Goal: Entertainment & Leisure: Consume media (video, audio)

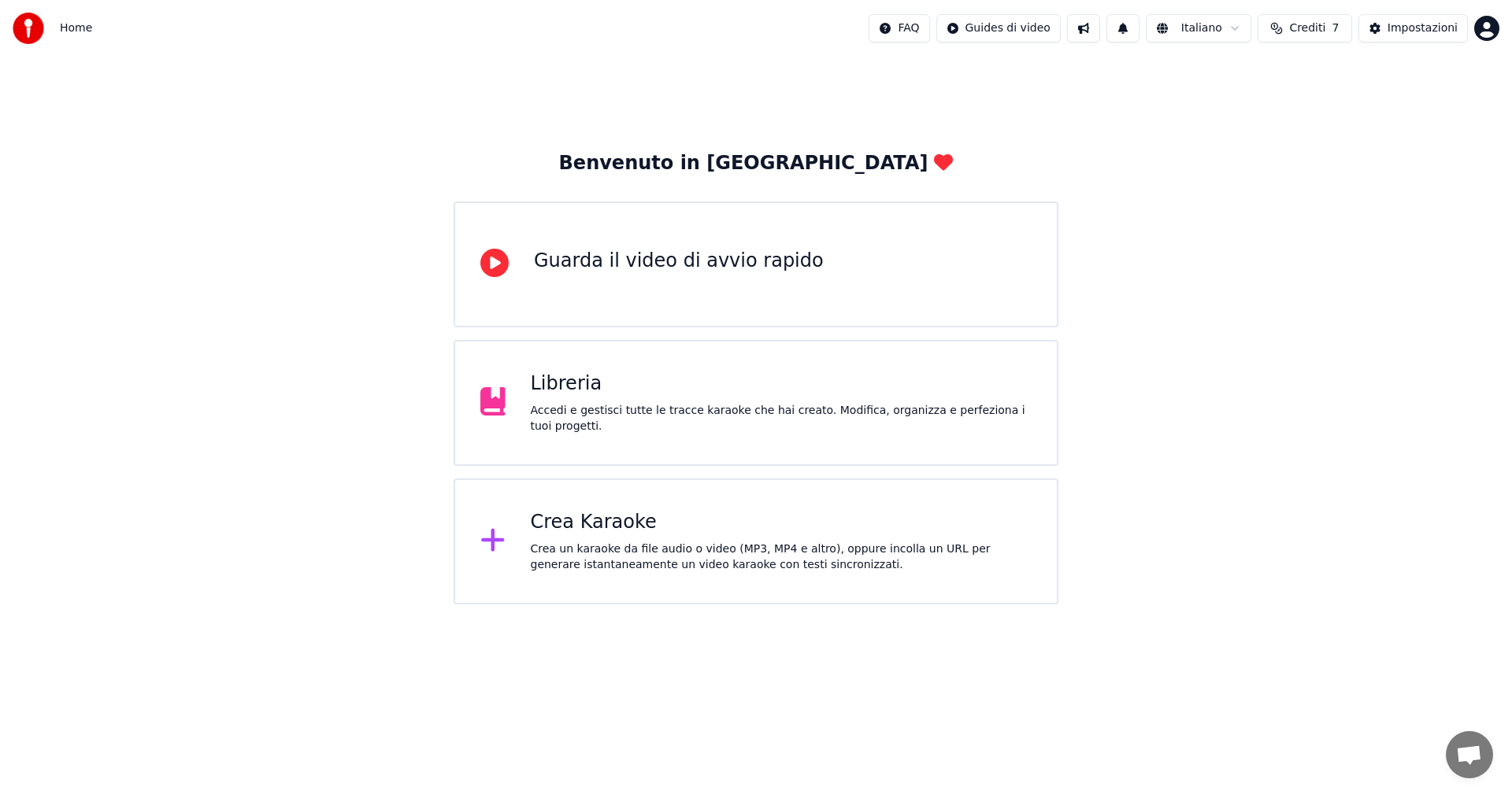
click at [546, 391] on div "Libreria" at bounding box center [781, 384] width 502 height 25
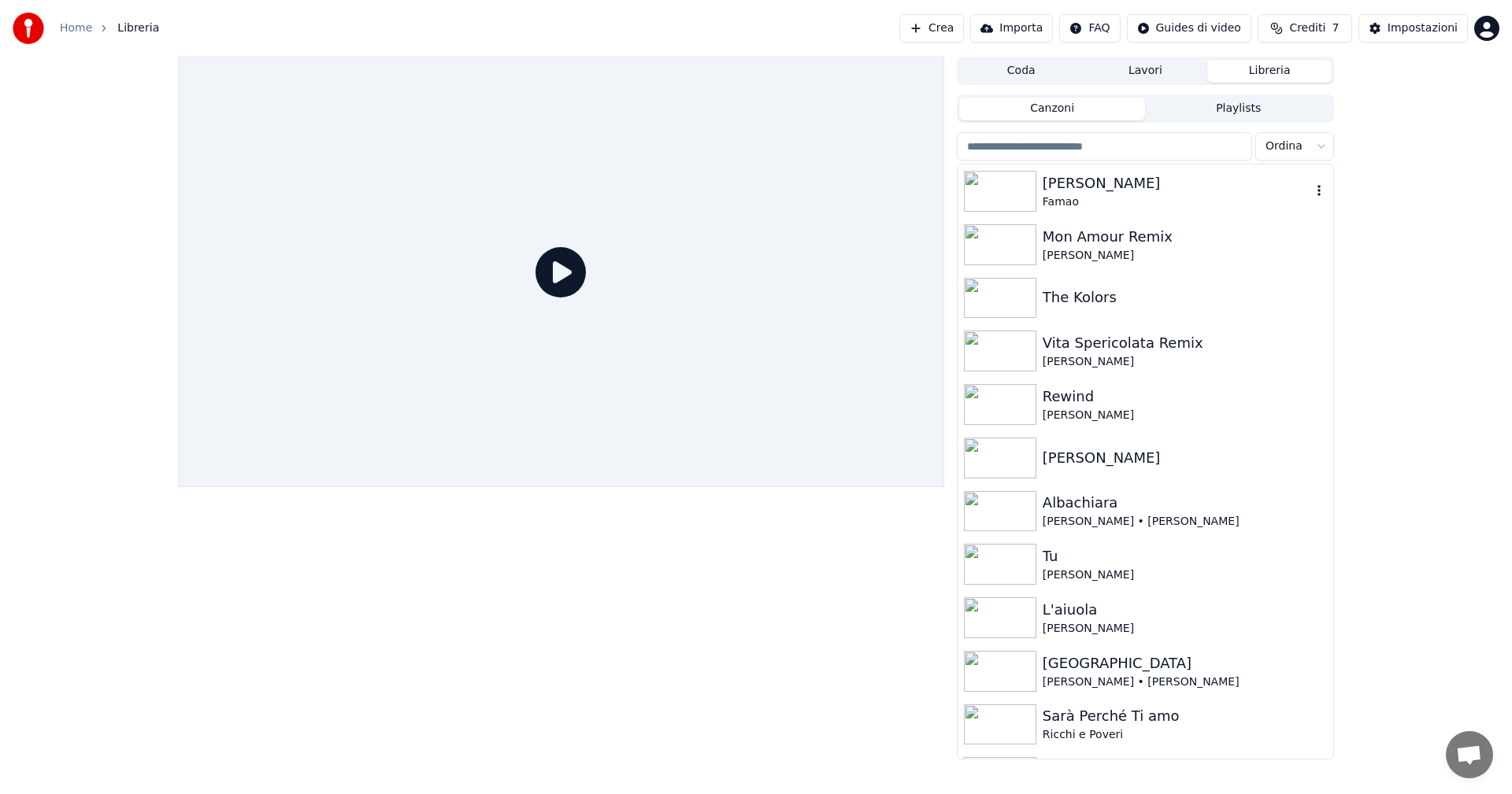
click at [1003, 182] on img at bounding box center [1000, 191] width 73 height 41
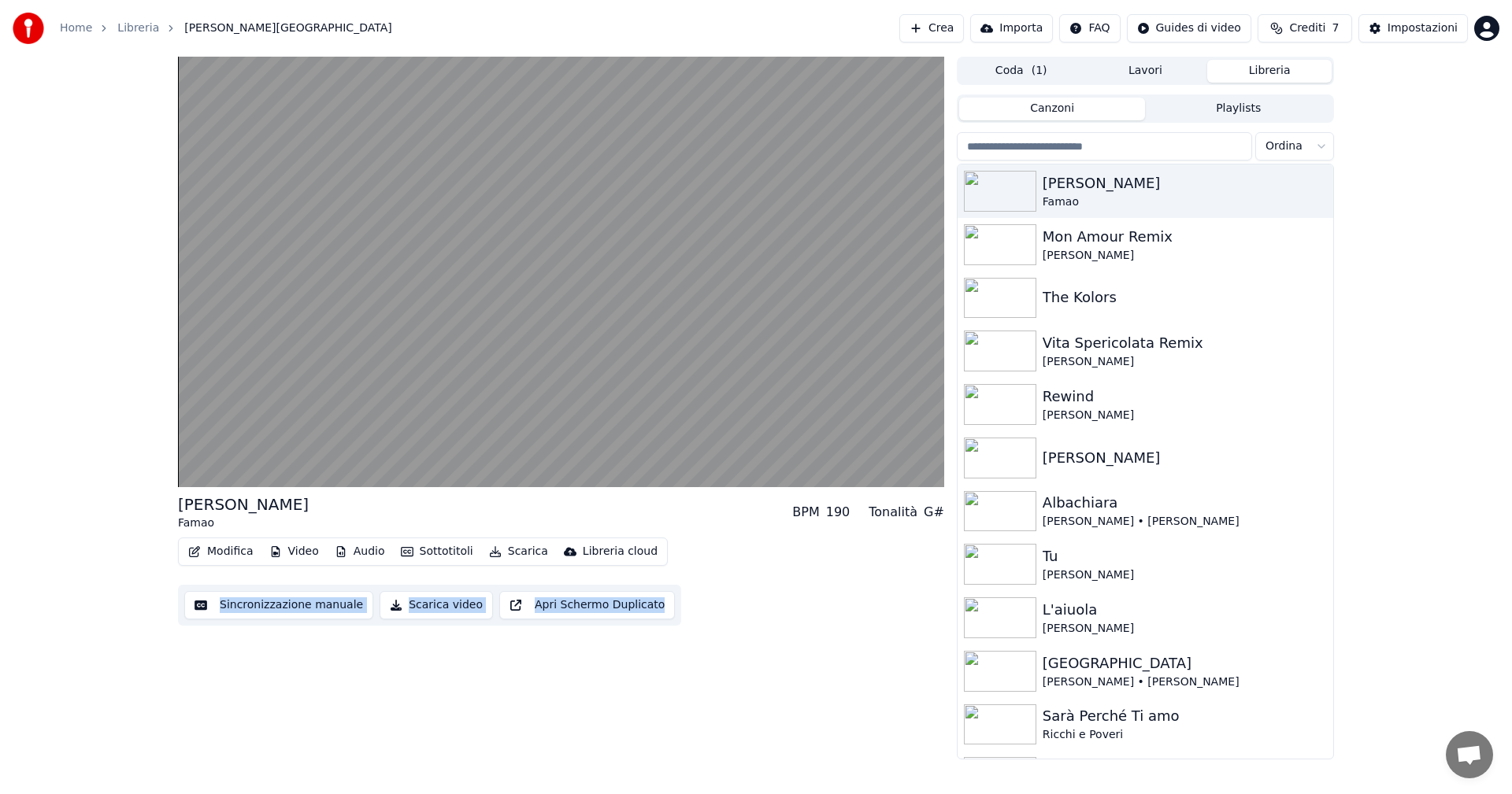
drag, startPoint x: 569, startPoint y: 652, endPoint x: 336, endPoint y: 526, distance: 264.9
click at [336, 526] on div "[PERSON_NAME] BPM 190 Tonalità G# Modifica Video Audio Sottotitoli Scarica Libr…" at bounding box center [560, 408] width 766 height 703
click at [460, 693] on div "[PERSON_NAME] BPM 190 Tonalità G# Modifica Video Audio Sottotitoli Scarica Libr…" at bounding box center [560, 408] width 766 height 703
click at [392, 384] on video at bounding box center [560, 271] width 766 height 430
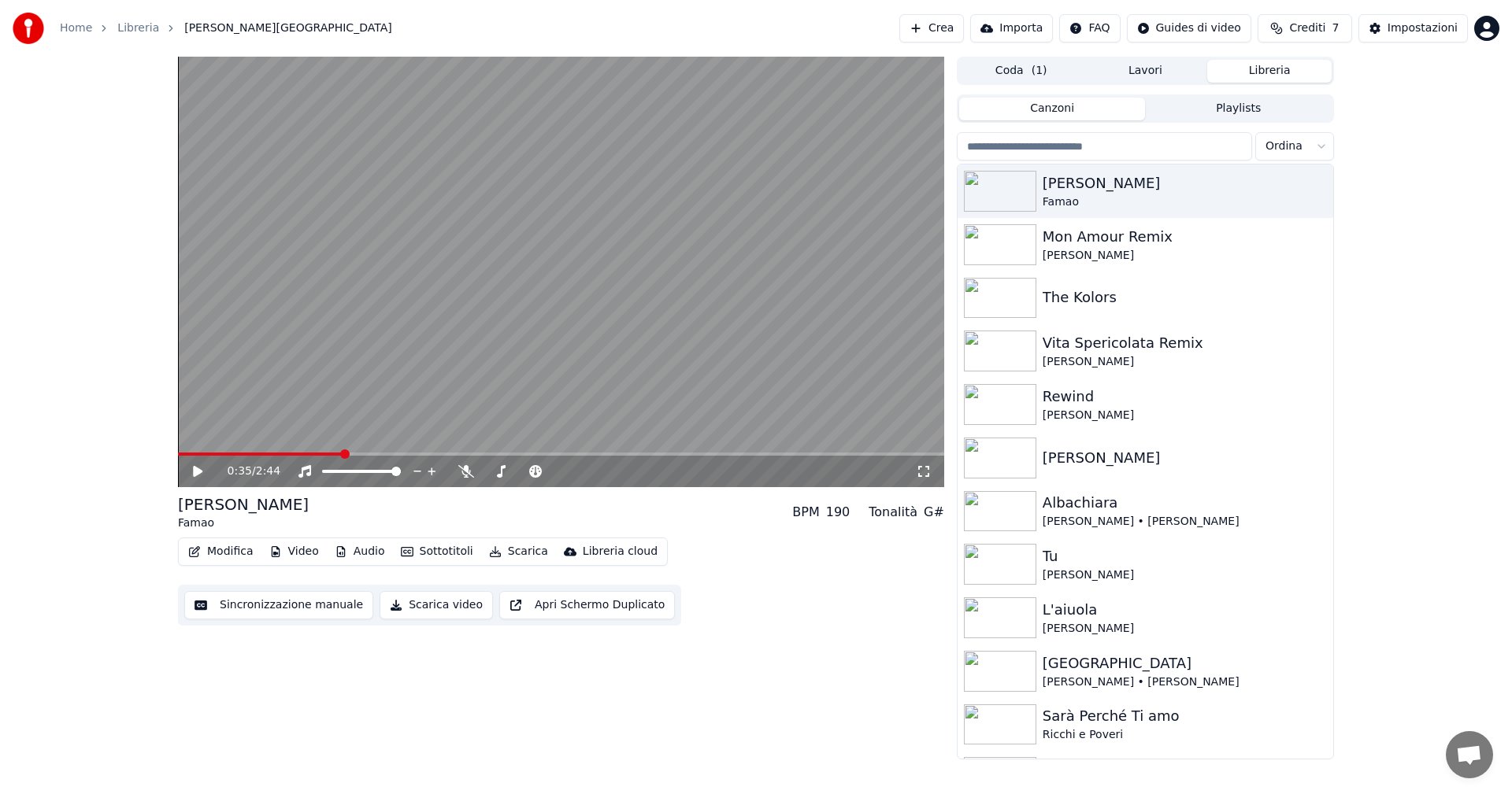
click at [459, 474] on icon at bounding box center [466, 471] width 16 height 13
click at [195, 473] on icon at bounding box center [197, 471] width 9 height 11
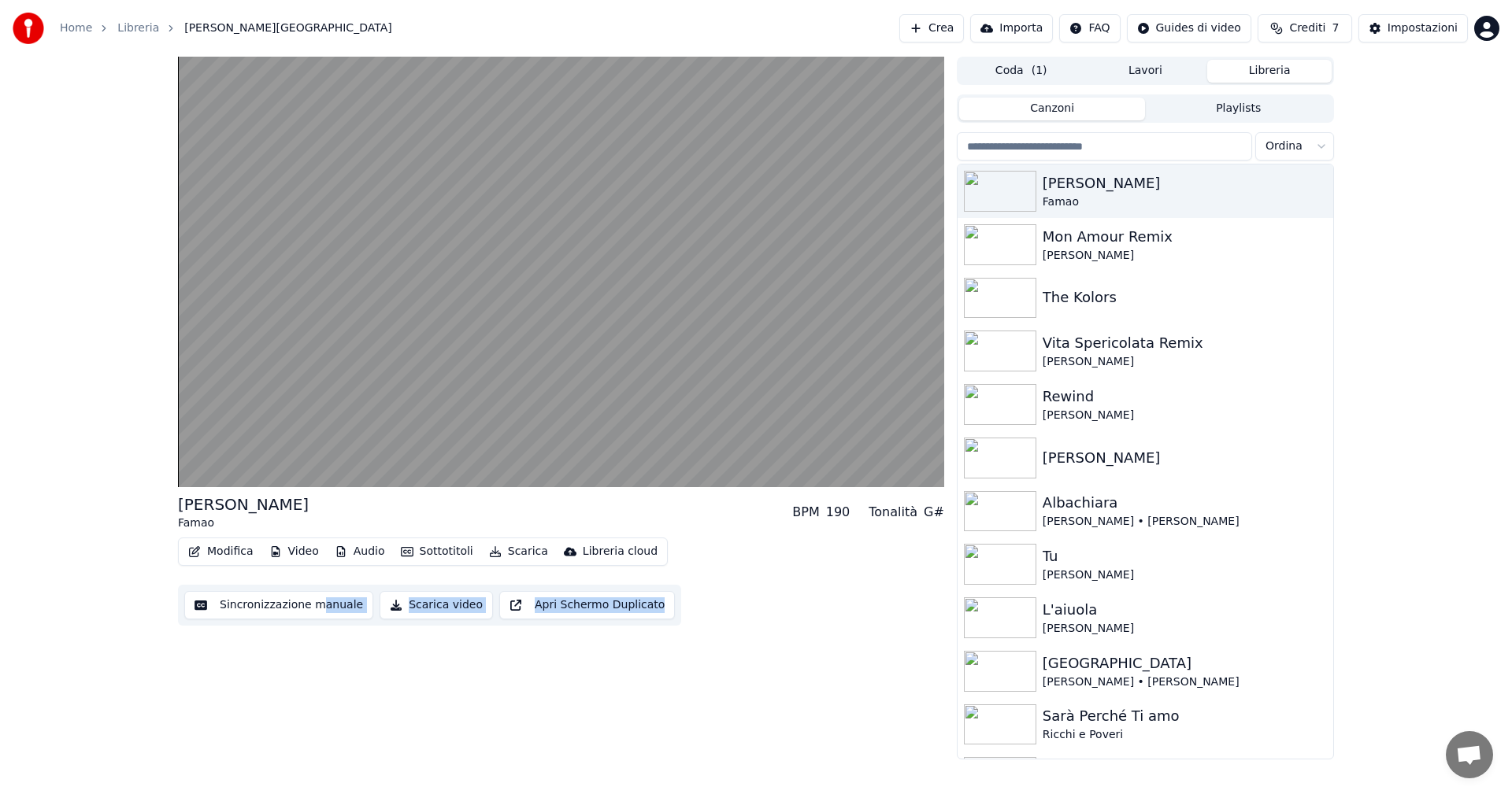
drag, startPoint x: 471, startPoint y: 683, endPoint x: 315, endPoint y: 731, distance: 163.2
click at [315, 731] on div "[PERSON_NAME] BPM 190 Tonalità G# Modifica Video Audio Sottotitoli Scarica Libr…" at bounding box center [560, 408] width 766 height 703
click at [657, 699] on div "[PERSON_NAME] BPM 190 Tonalità G# Modifica Video Audio Sottotitoli Scarica Libr…" at bounding box center [560, 408] width 766 height 703
click at [1174, 254] on div "[PERSON_NAME]" at bounding box center [1185, 255] width 284 height 16
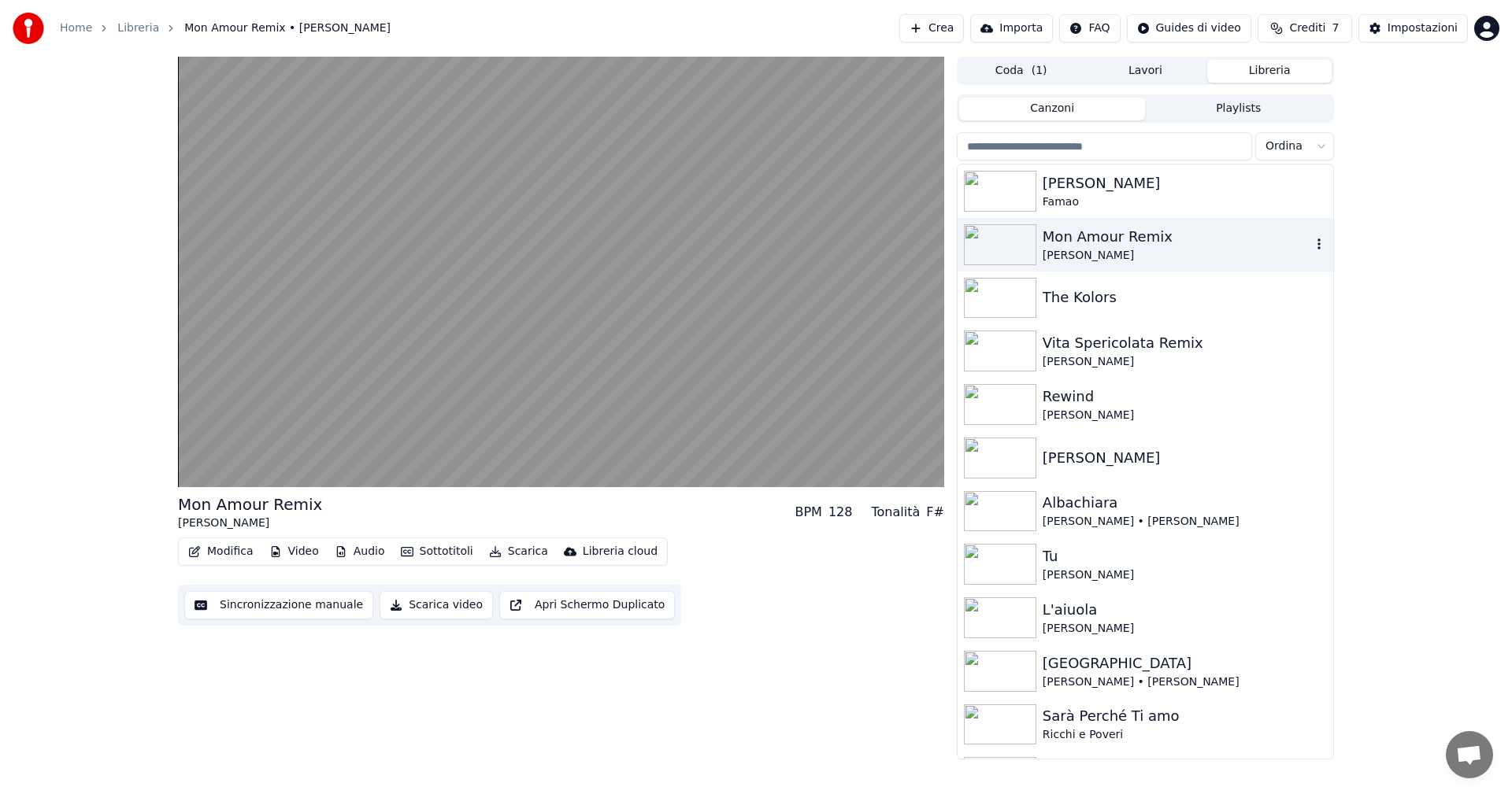
click at [751, 352] on video at bounding box center [560, 271] width 766 height 430
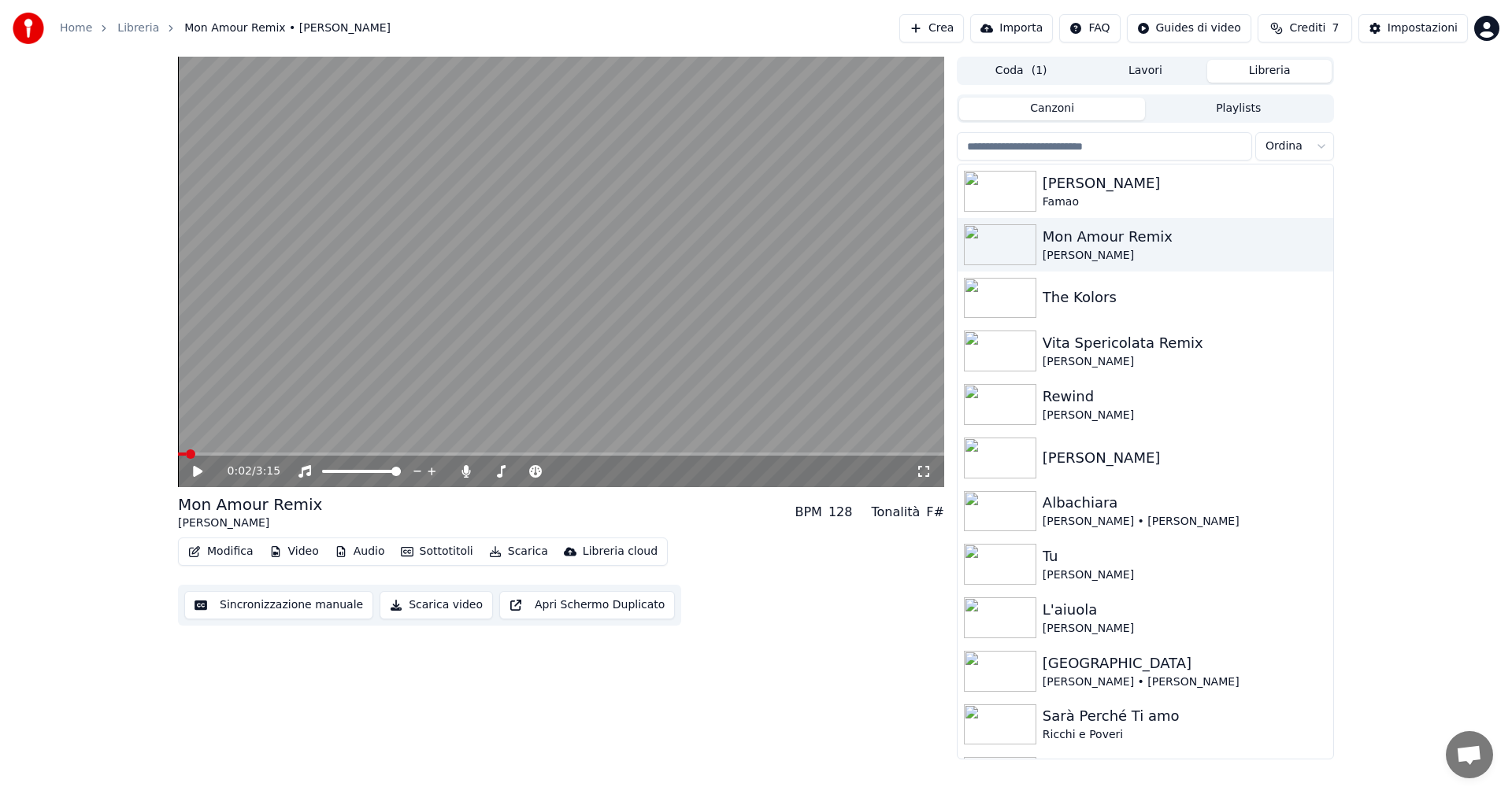
click at [718, 370] on video at bounding box center [560, 271] width 766 height 430
click at [957, 476] on div "[PERSON_NAME] Mon Amour Remix [PERSON_NAME] The Kolors Vita Spericolata Remix […" at bounding box center [1146, 462] width 377 height 595
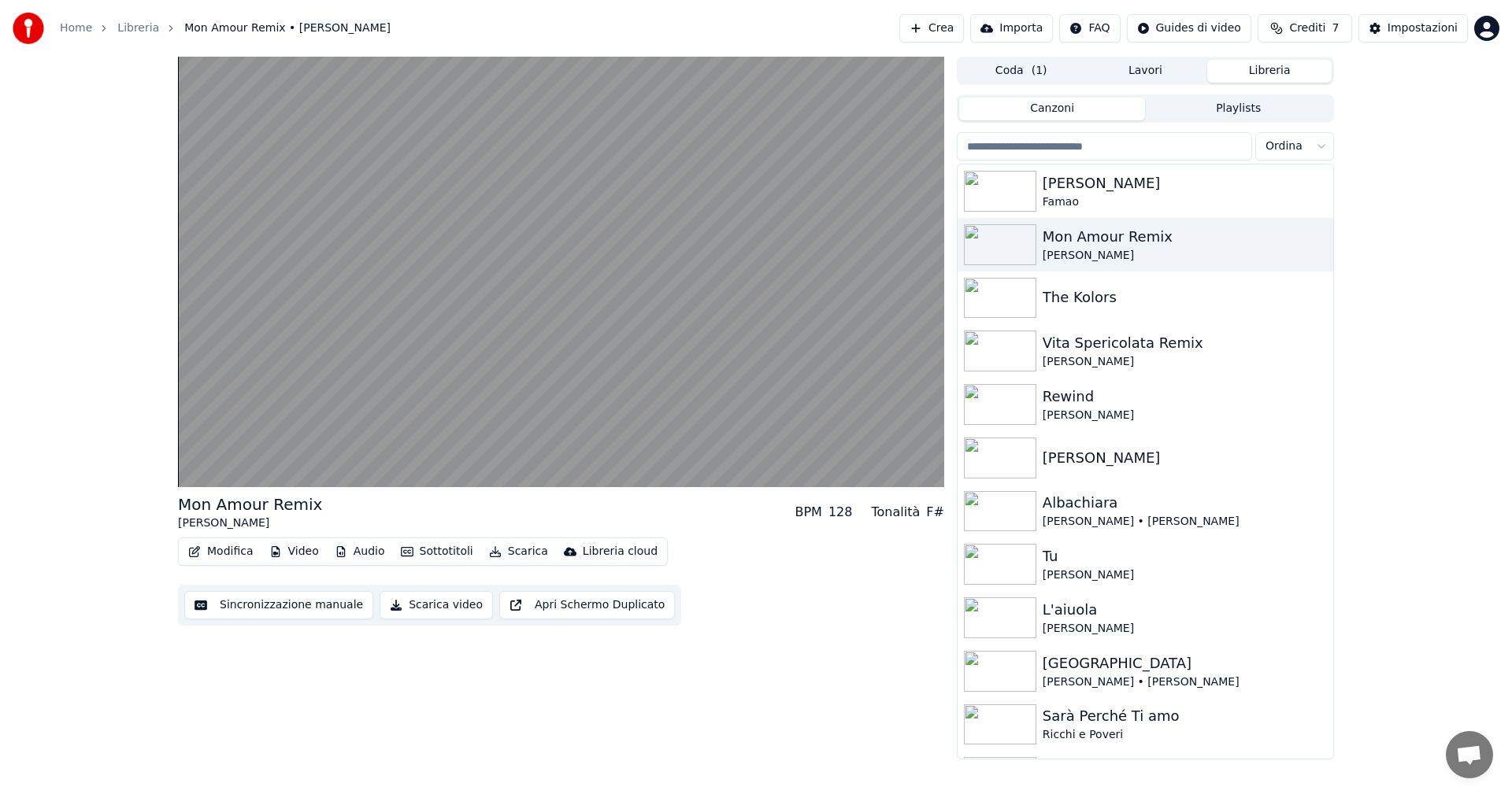
click at [896, 428] on video at bounding box center [560, 271] width 766 height 430
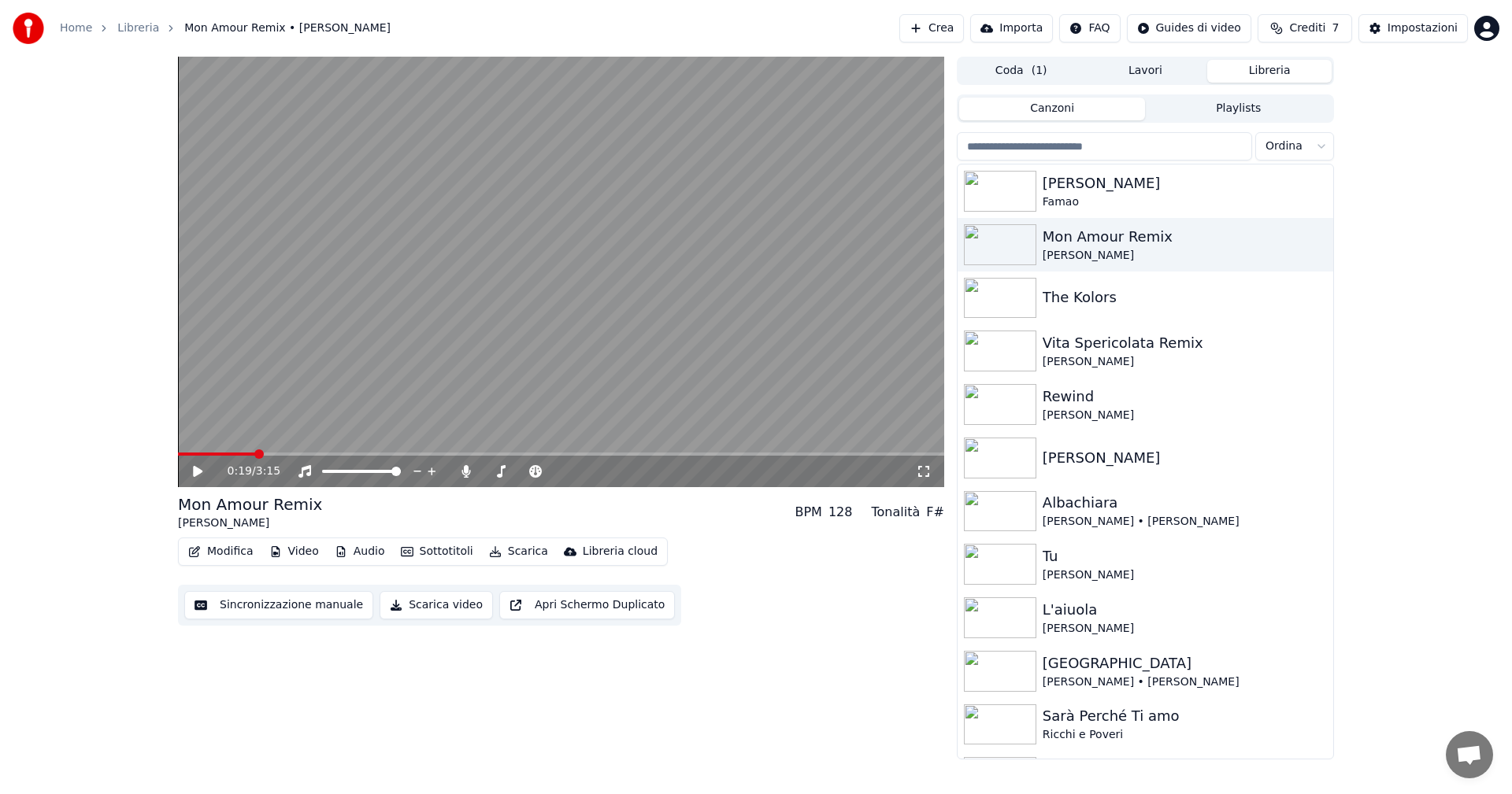
click at [923, 490] on div "0:19 / 3:15 Mon Amour Remix [PERSON_NAME] BPM 128 Tonalità F# Modifica Video Au…" at bounding box center [560, 408] width 766 height 703
click at [932, 485] on div "0:19 / 3:15" at bounding box center [560, 471] width 766 height 31
click at [915, 474] on icon at bounding box center [923, 471] width 16 height 13
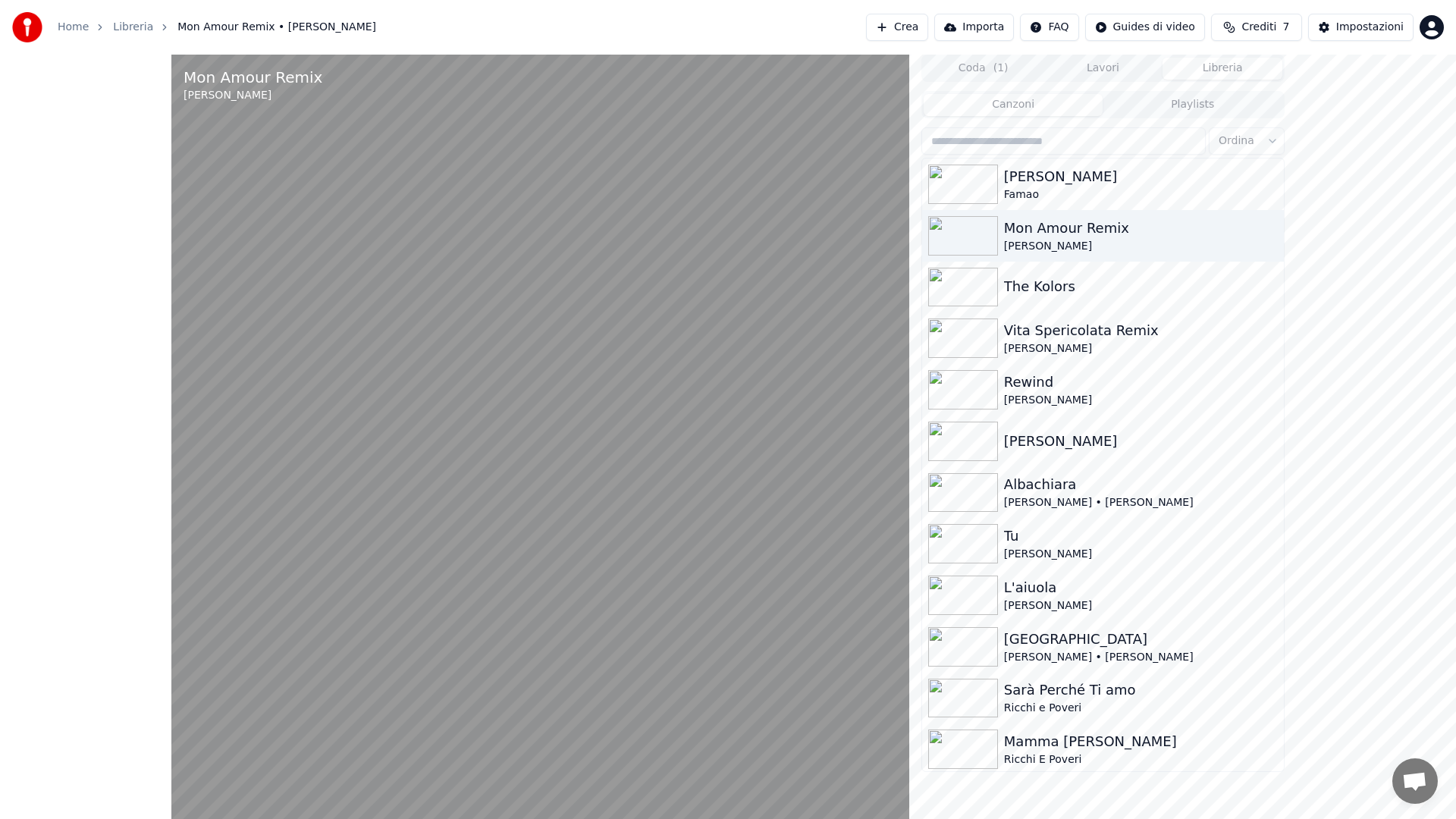
click at [231, 446] on video at bounding box center [539, 464] width 737 height 819
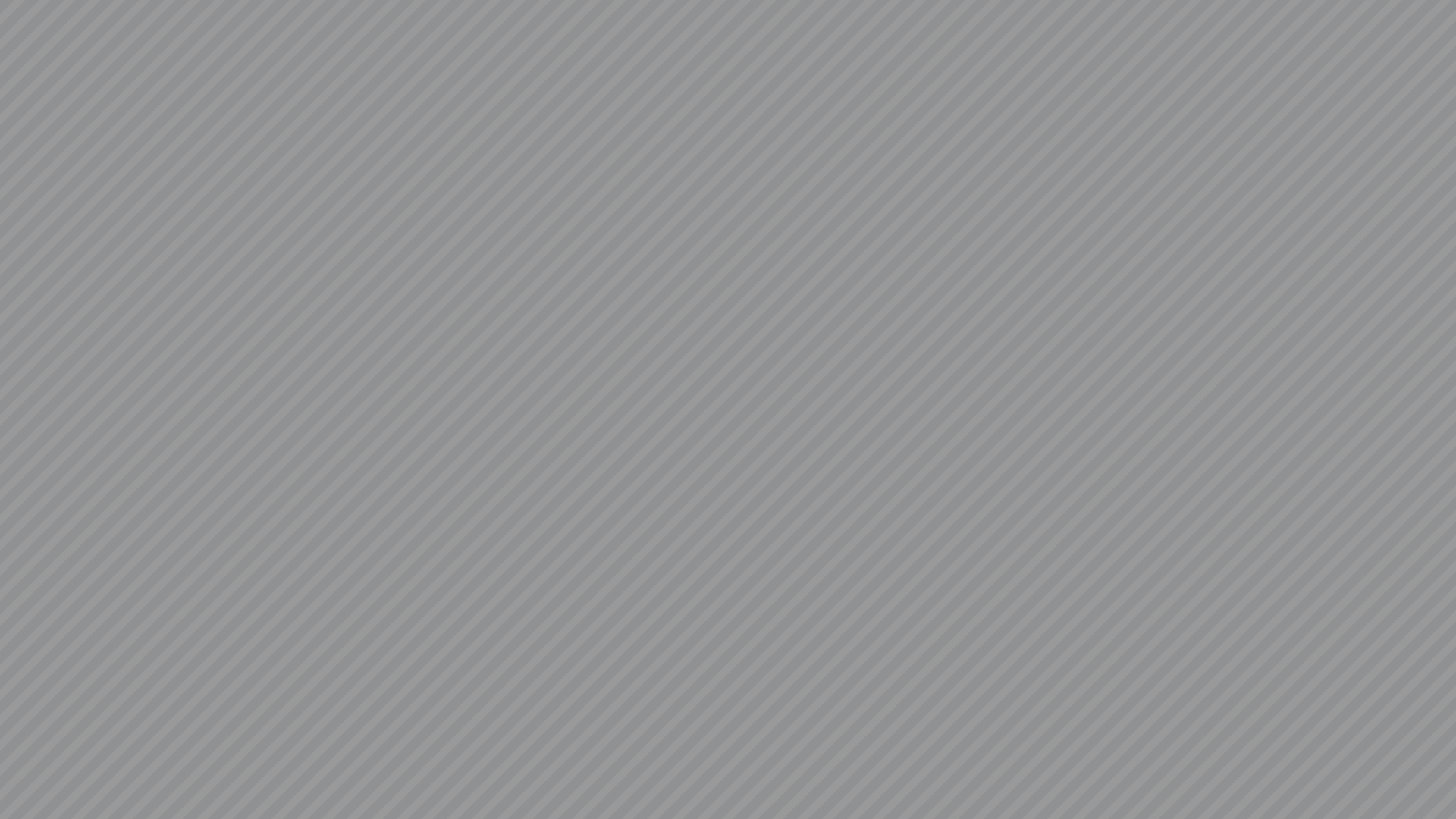
drag, startPoint x: 772, startPoint y: 815, endPoint x: 918, endPoint y: 671, distance: 205.1
click at [693, 738] on video at bounding box center [728, 409] width 1456 height 819
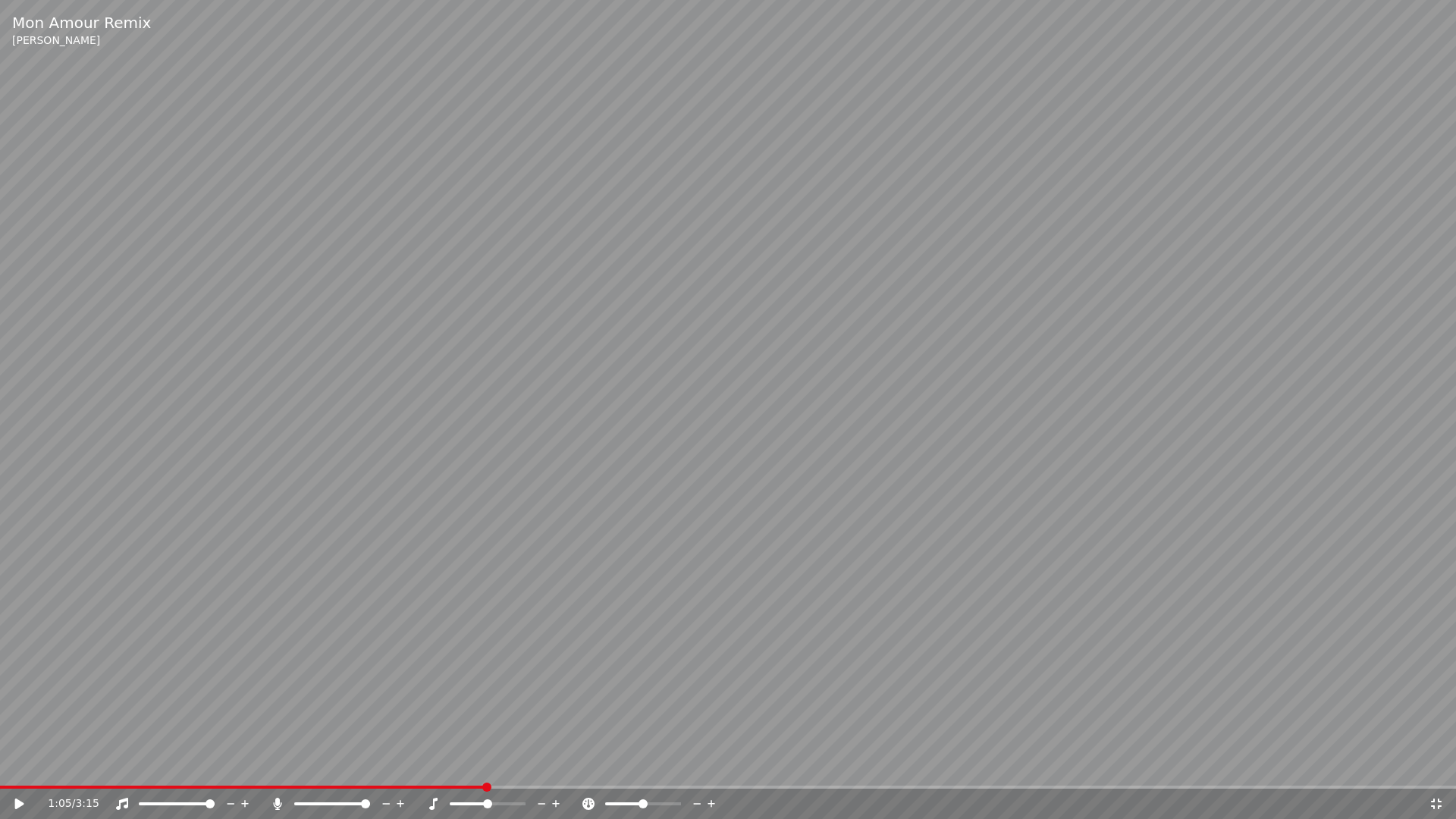
click at [1344, 764] on video at bounding box center [728, 409] width 1456 height 819
click at [1367, 738] on video at bounding box center [728, 409] width 1456 height 819
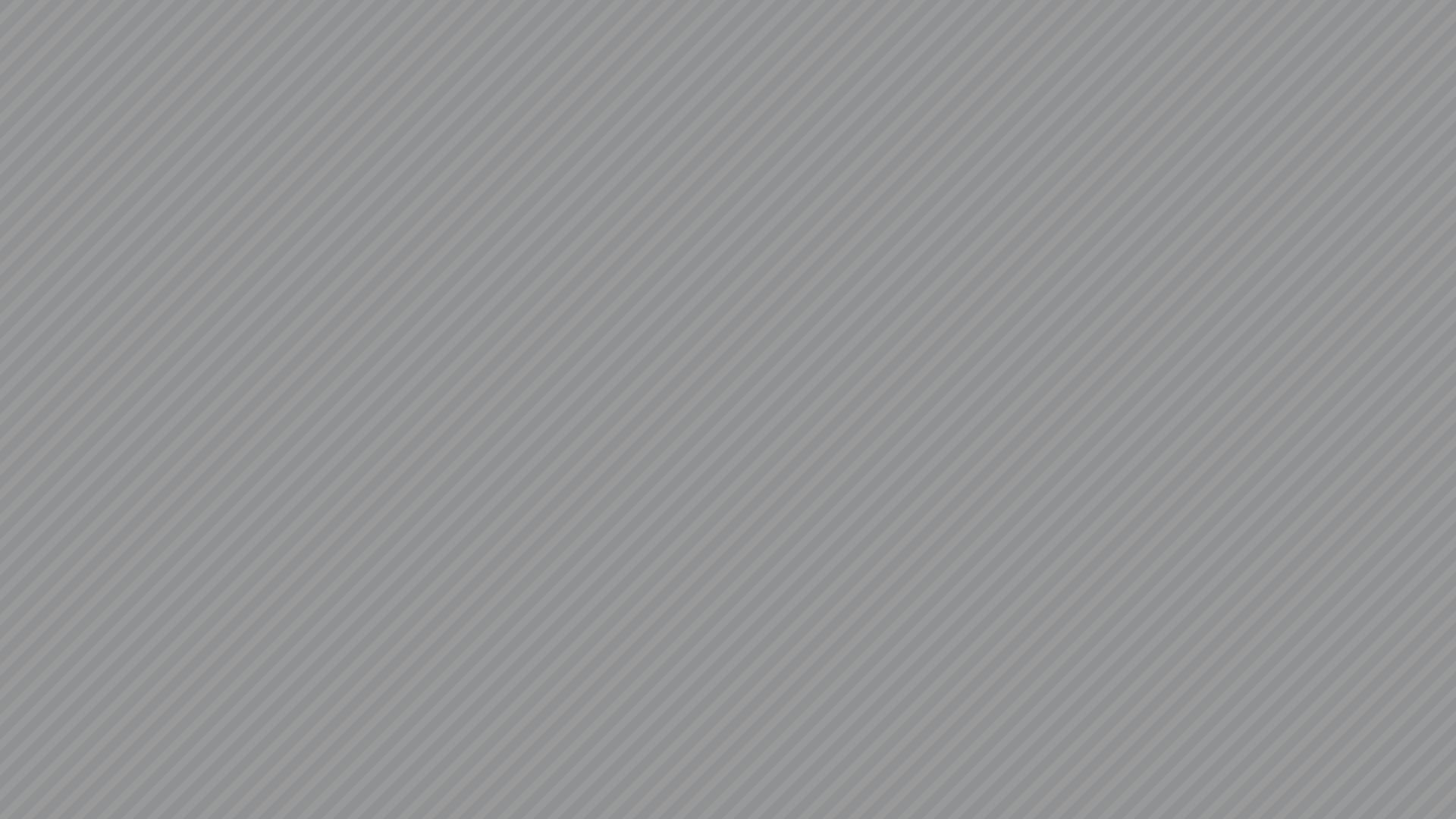
click at [1339, 627] on video at bounding box center [728, 409] width 1456 height 819
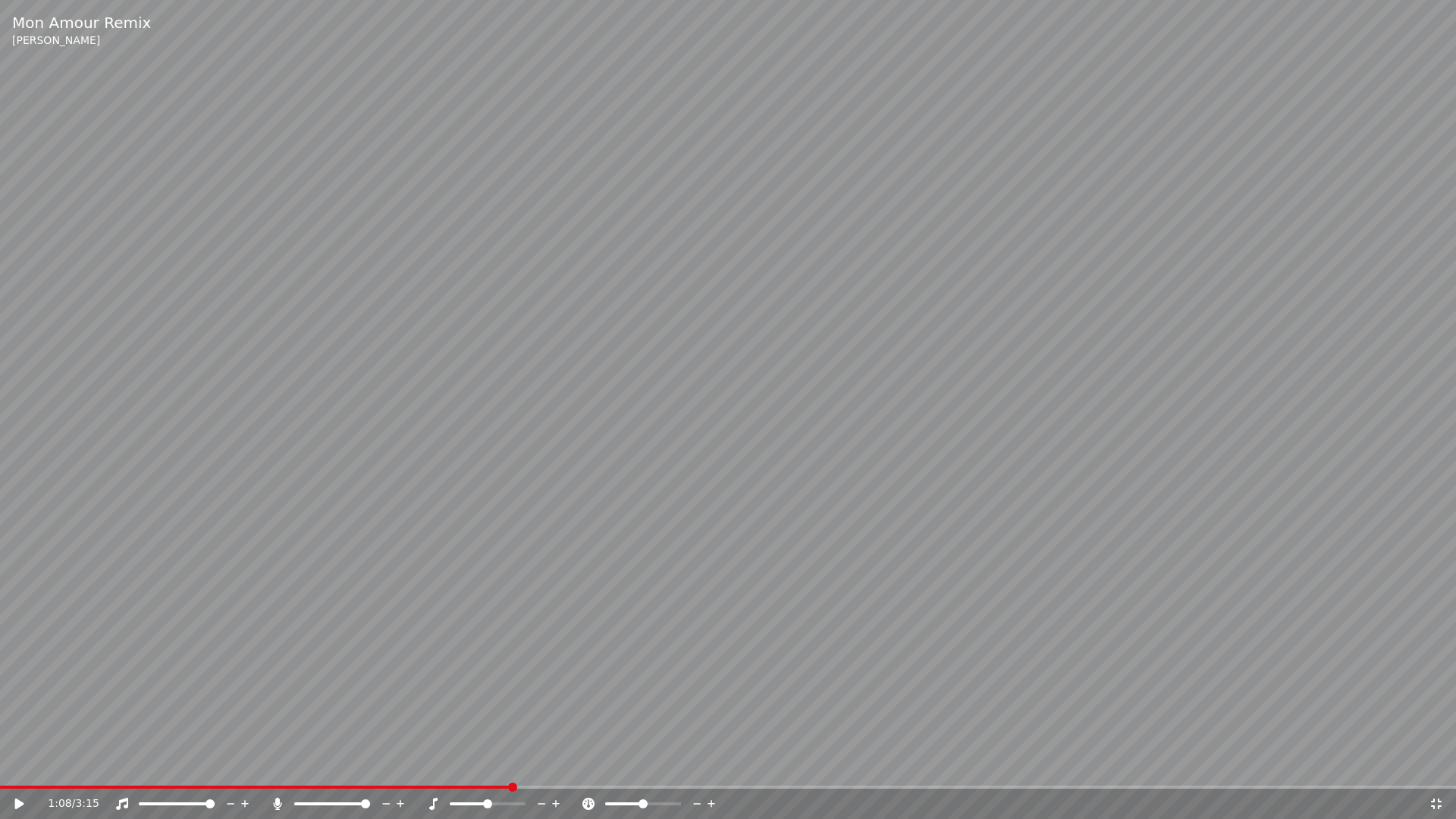
drag, startPoint x: 1107, startPoint y: 818, endPoint x: 1321, endPoint y: 413, distance: 458.1
click at [1321, 413] on div "Mon Amour Remix [PERSON_NAME] 1:08 / 3:15" at bounding box center [728, 409] width 1456 height 819
drag, startPoint x: 1440, startPoint y: 791, endPoint x: 1309, endPoint y: 814, distance: 133.0
click at [1309, 764] on div "1:11 / 3:15" at bounding box center [728, 804] width 1456 height 30
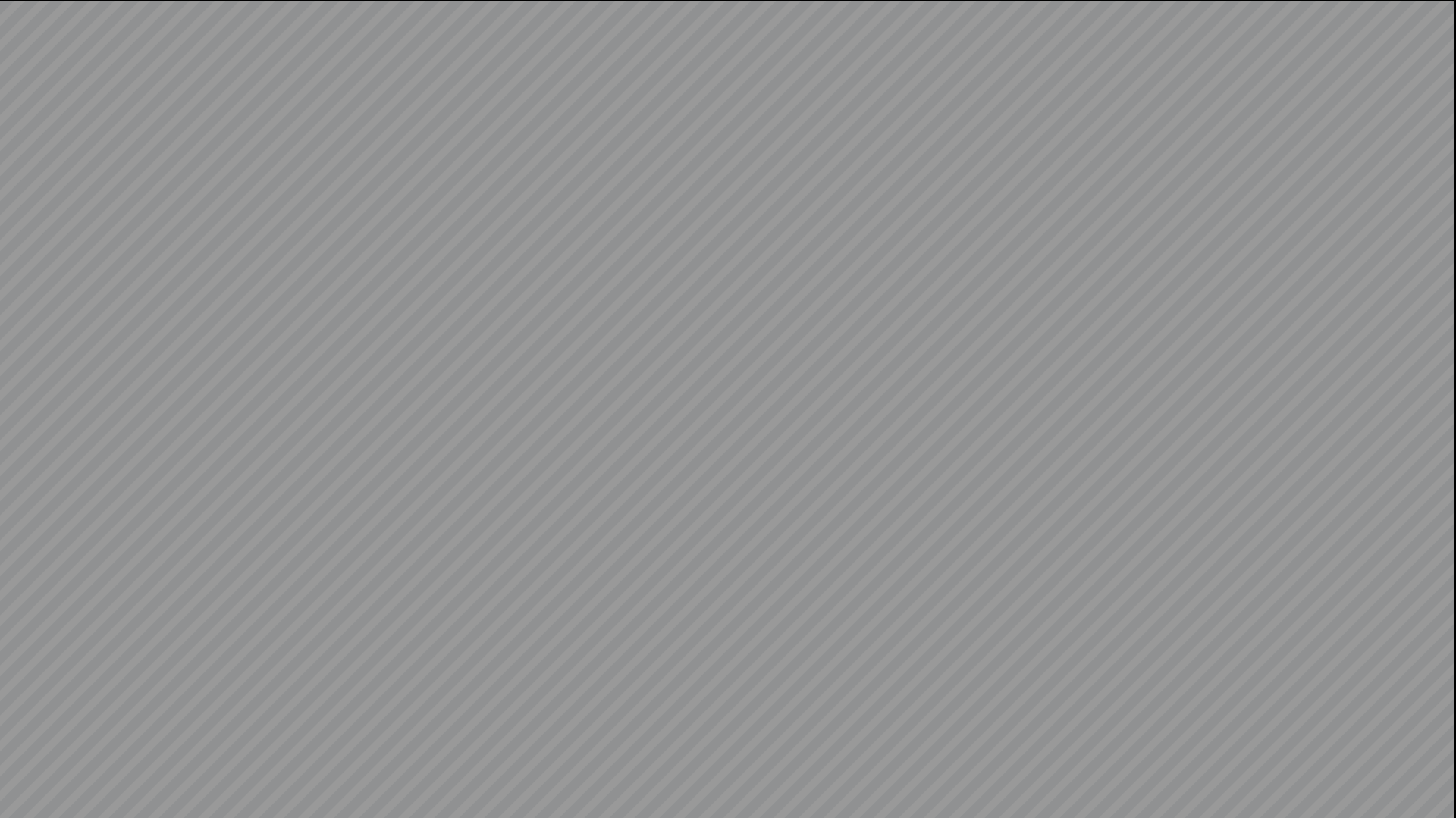
click at [271, 526] on video at bounding box center [728, 409] width 1456 height 818
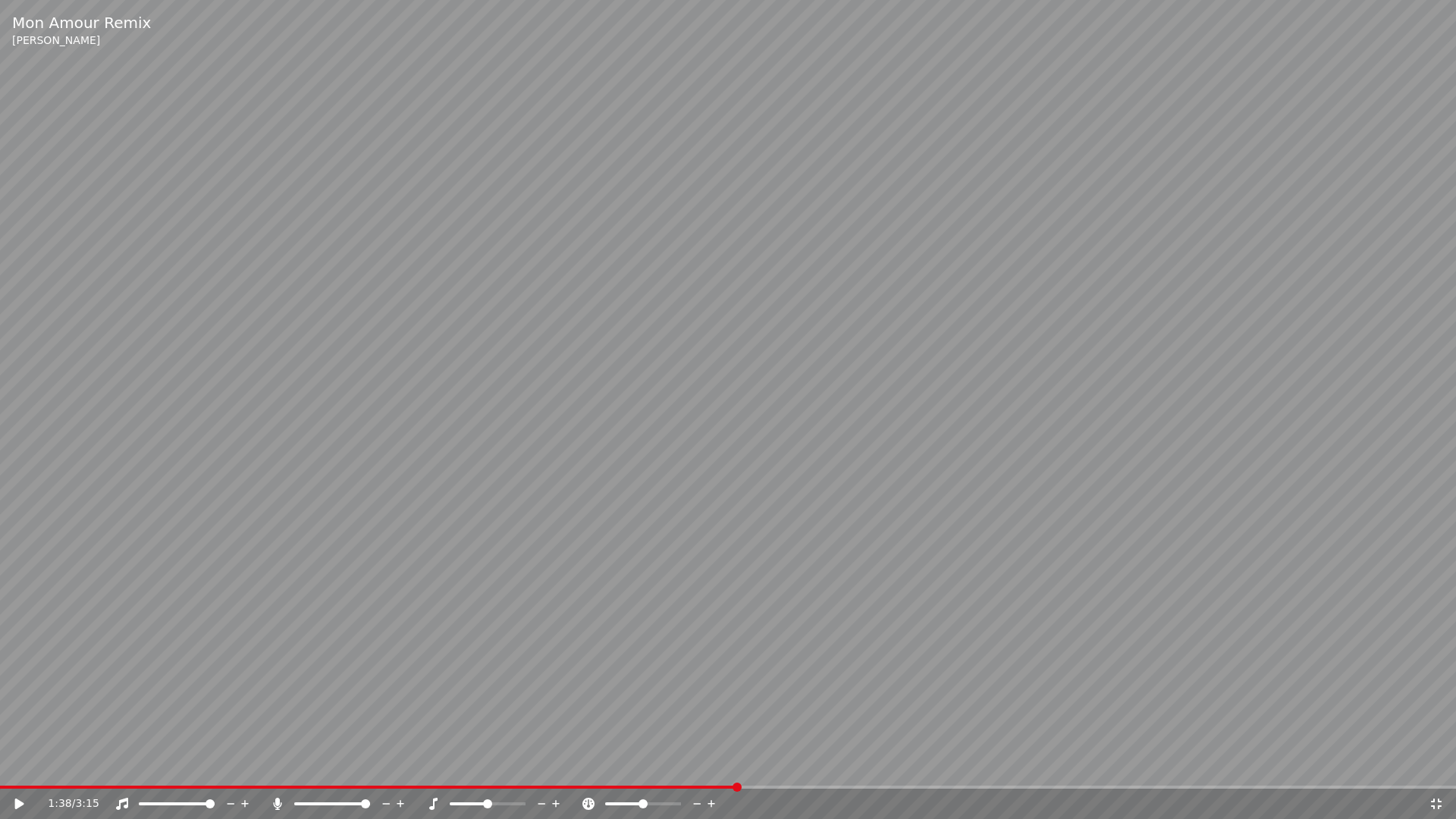
click at [1388, 764] on video at bounding box center [728, 409] width 1456 height 819
click at [267, 365] on video at bounding box center [728, 409] width 1456 height 819
click at [1445, 764] on div "1:40 / 3:15" at bounding box center [728, 804] width 1456 height 30
click at [1098, 661] on video at bounding box center [728, 409] width 1456 height 819
click at [1434, 764] on span at bounding box center [728, 787] width 1456 height 3
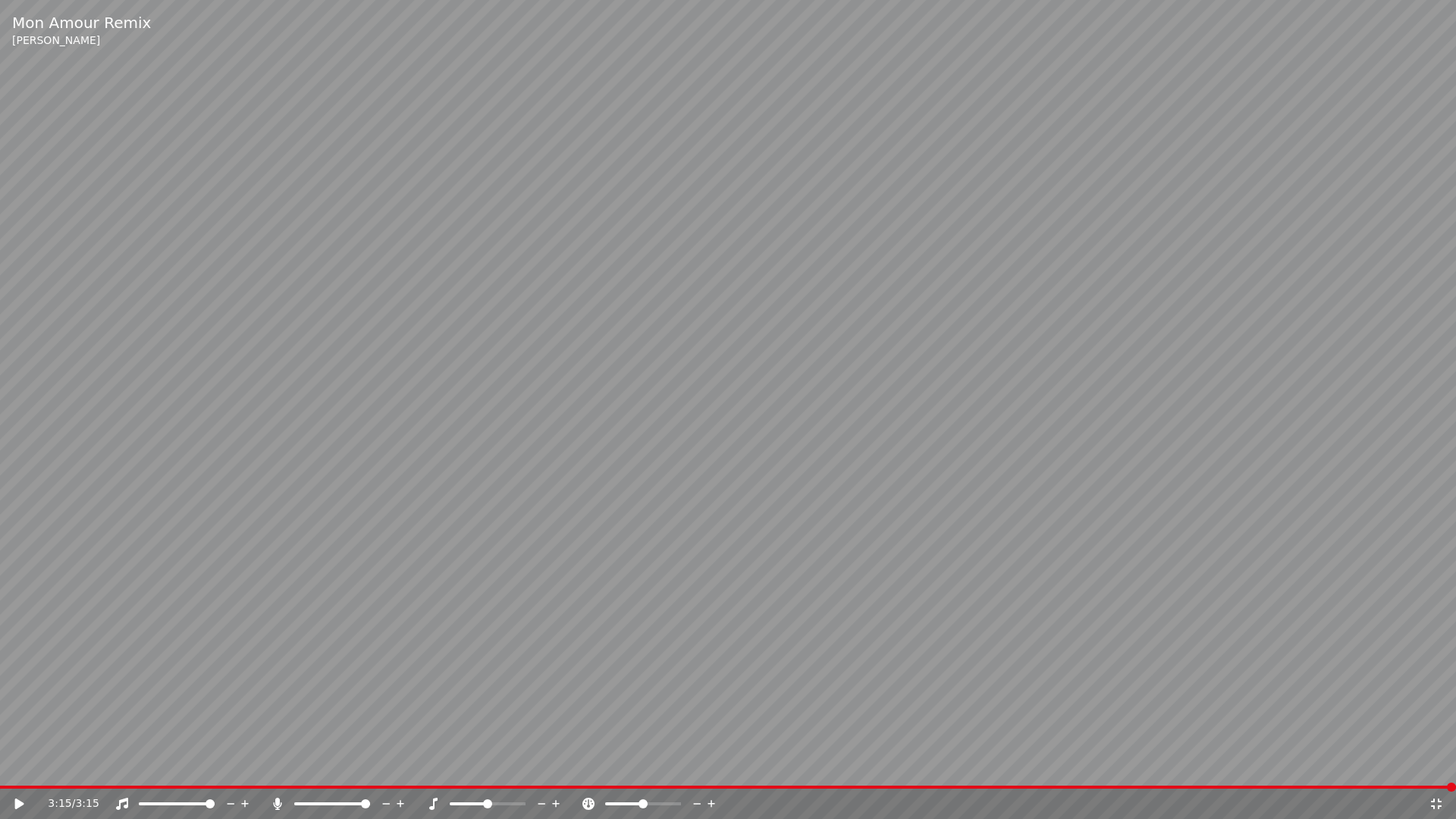
click at [1445, 764] on div "3:15 / 3:15" at bounding box center [728, 804] width 1456 height 30
click at [1434, 764] on div "3:15 / 3:15" at bounding box center [728, 804] width 1456 height 30
click at [1444, 764] on div "3:15 / 3:15" at bounding box center [728, 804] width 1444 height 15
click at [1444, 764] on div "3:15 / 3:15" at bounding box center [728, 804] width 1456 height 30
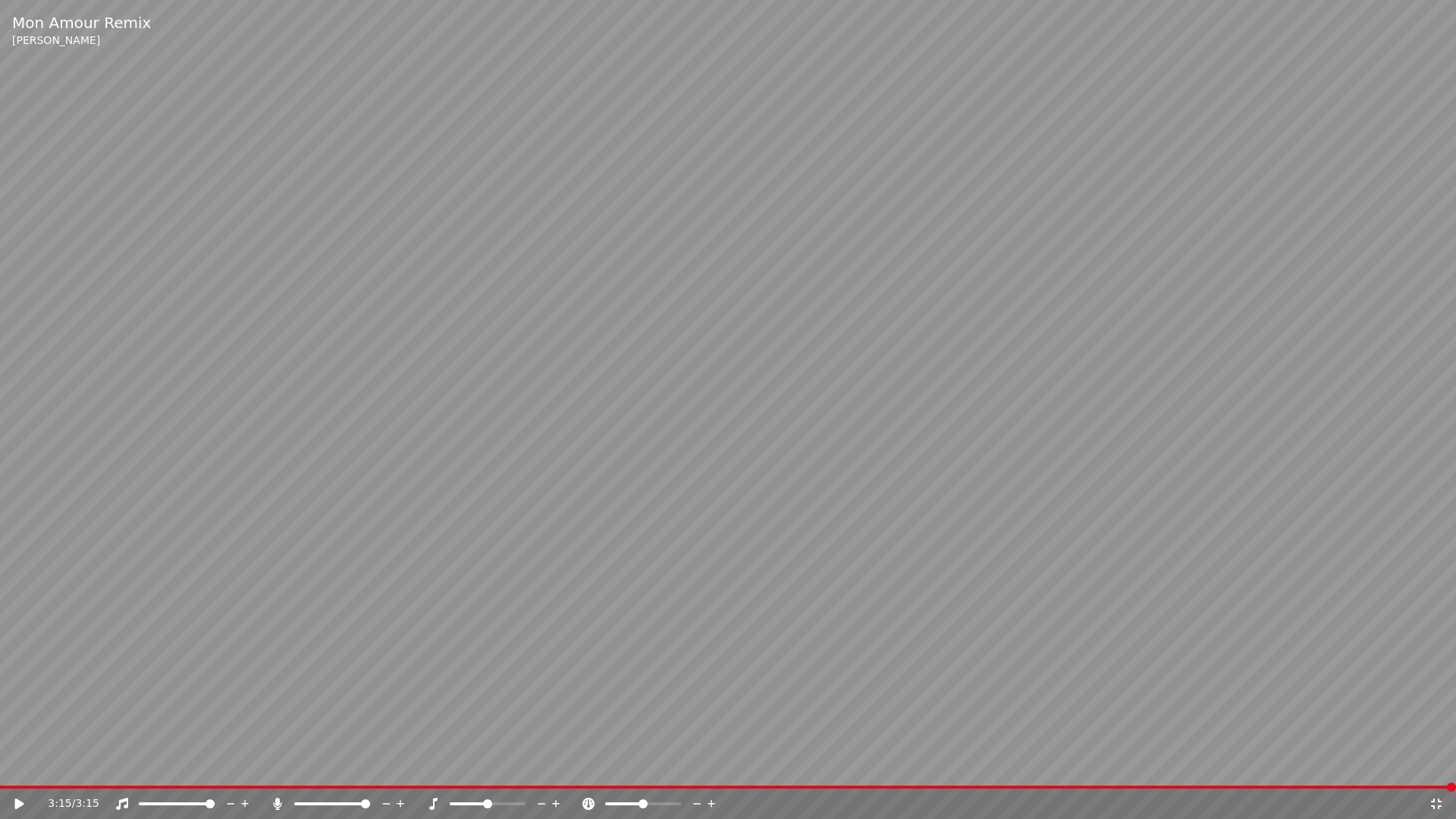
click at [1442, 764] on icon at bounding box center [1436, 804] width 15 height 12
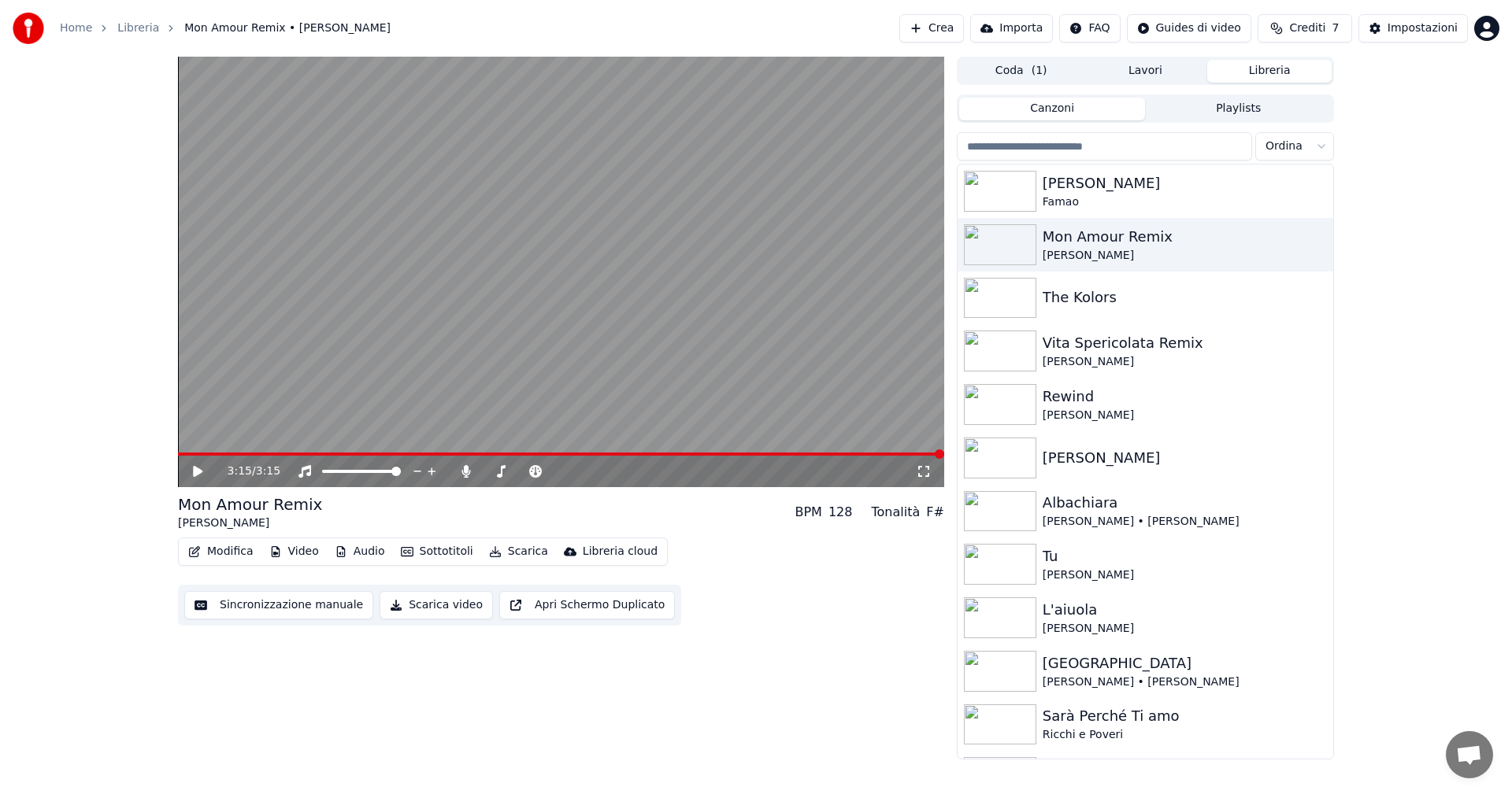
drag, startPoint x: 1242, startPoint y: 342, endPoint x: 835, endPoint y: 357, distance: 407.3
click at [835, 357] on div "3:15 / 3:15 Mon Amour Remix [PERSON_NAME] BPM 128 Tonalità F# Modifica Video Au…" at bounding box center [756, 408] width 1181 height 703
